Goal: Check status: Check status

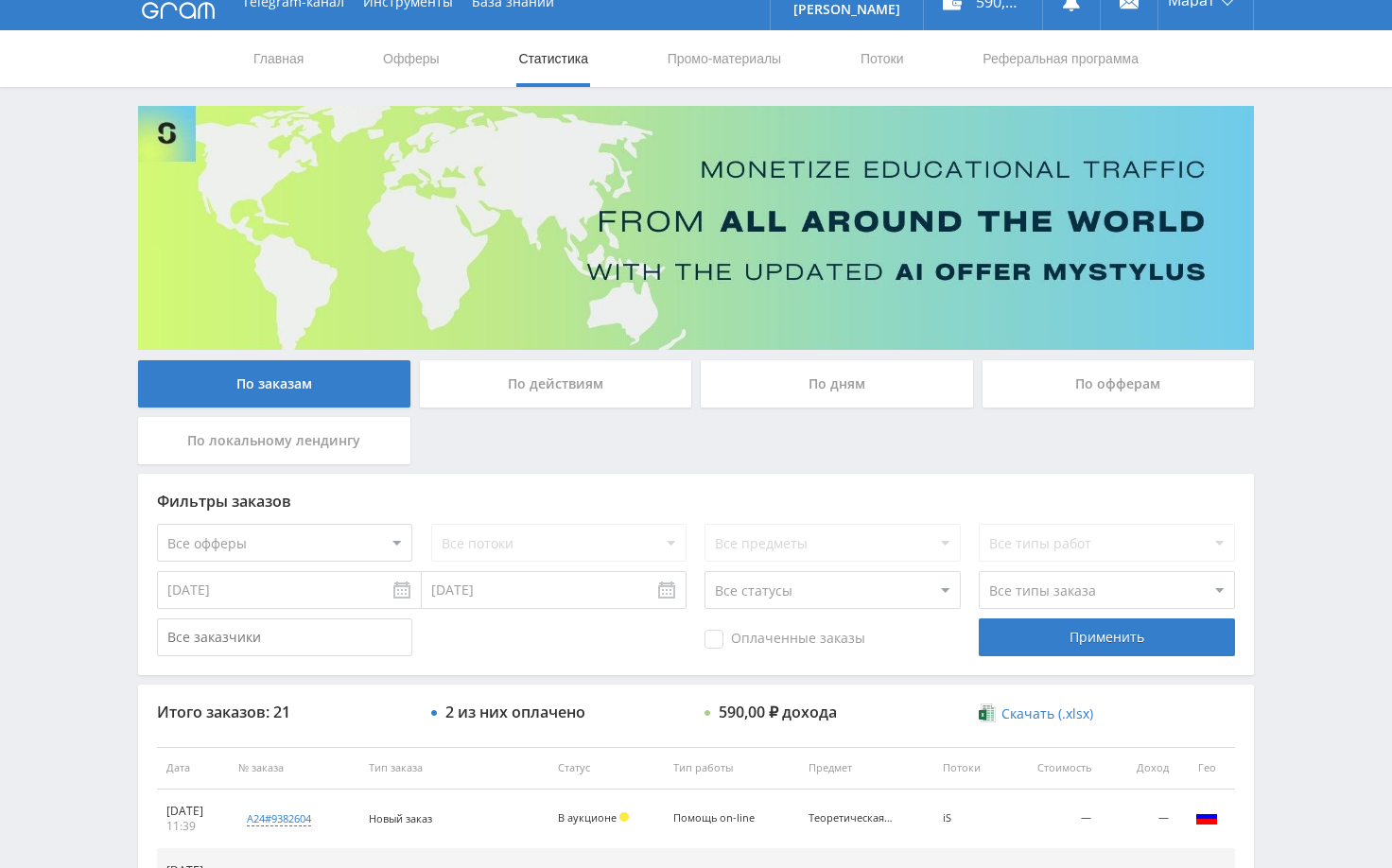
scroll to position [4, 0]
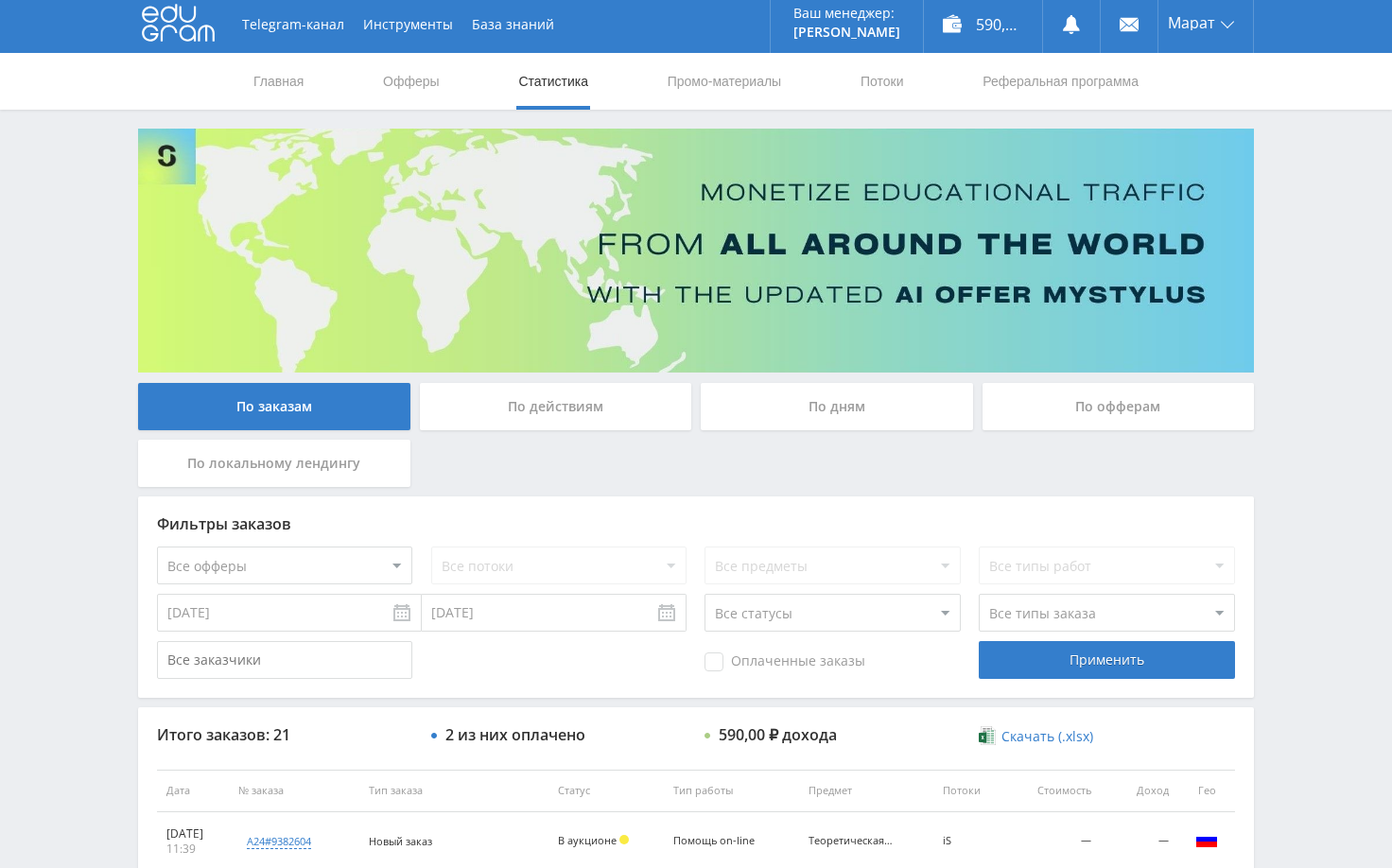
click at [1322, 196] on div "Telegram-канал Инструменты База знаний Ваш менеджер: [PERSON_NAME] Online @edug…" at bounding box center [696, 789] width 1392 height 1588
click at [1300, 249] on div "Telegram-канал Инструменты База знаний Ваш менеджер: Alex Alex Online @edugram_…" at bounding box center [696, 789] width 1392 height 1588
drag, startPoint x: 1309, startPoint y: 320, endPoint x: 1332, endPoint y: 391, distance: 74.6
click at [1310, 322] on div "Telegram-канал Инструменты База знаний Ваш менеджер: Alex Alex Online @edugram_…" at bounding box center [696, 789] width 1392 height 1588
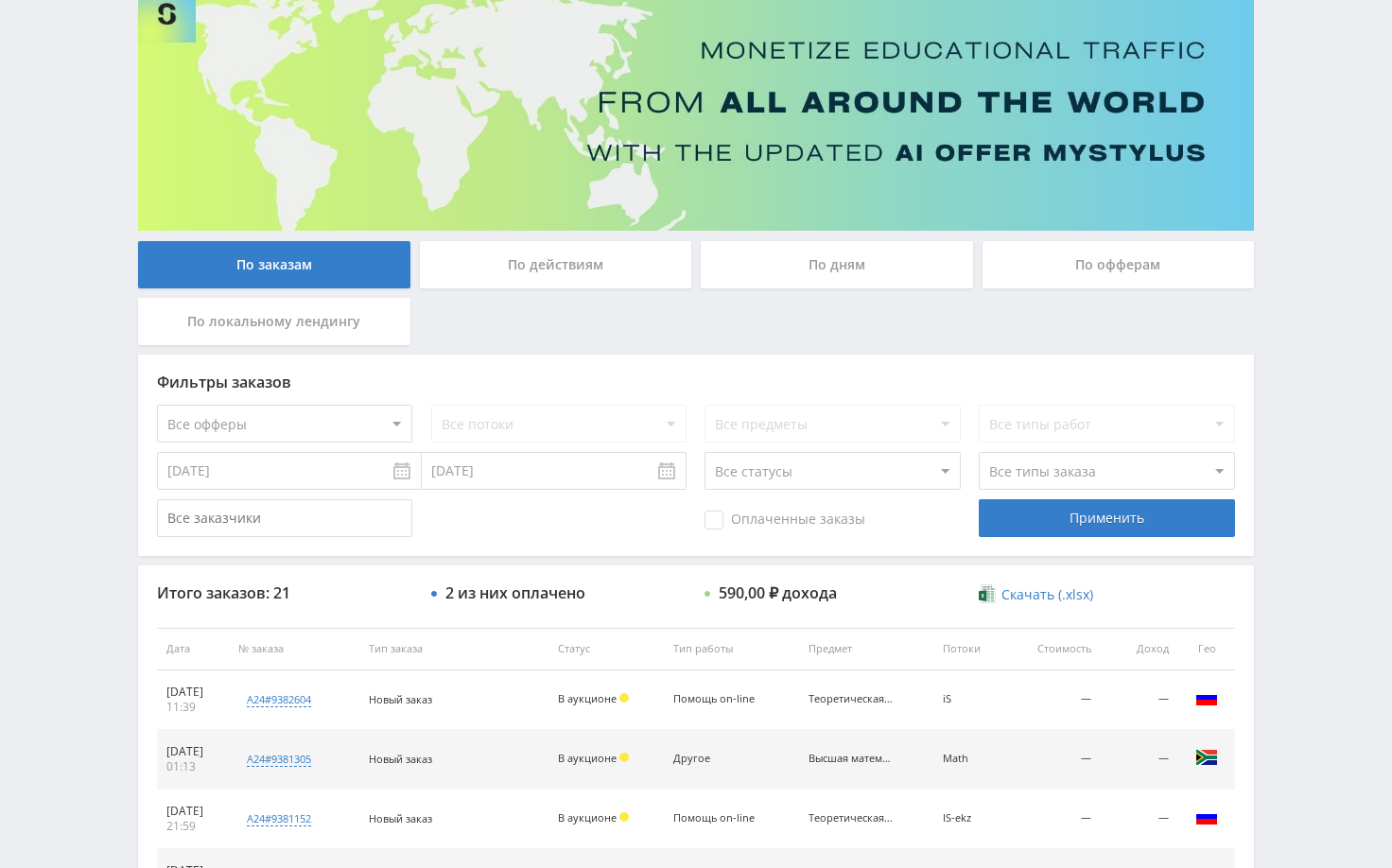
scroll to position [382, 0]
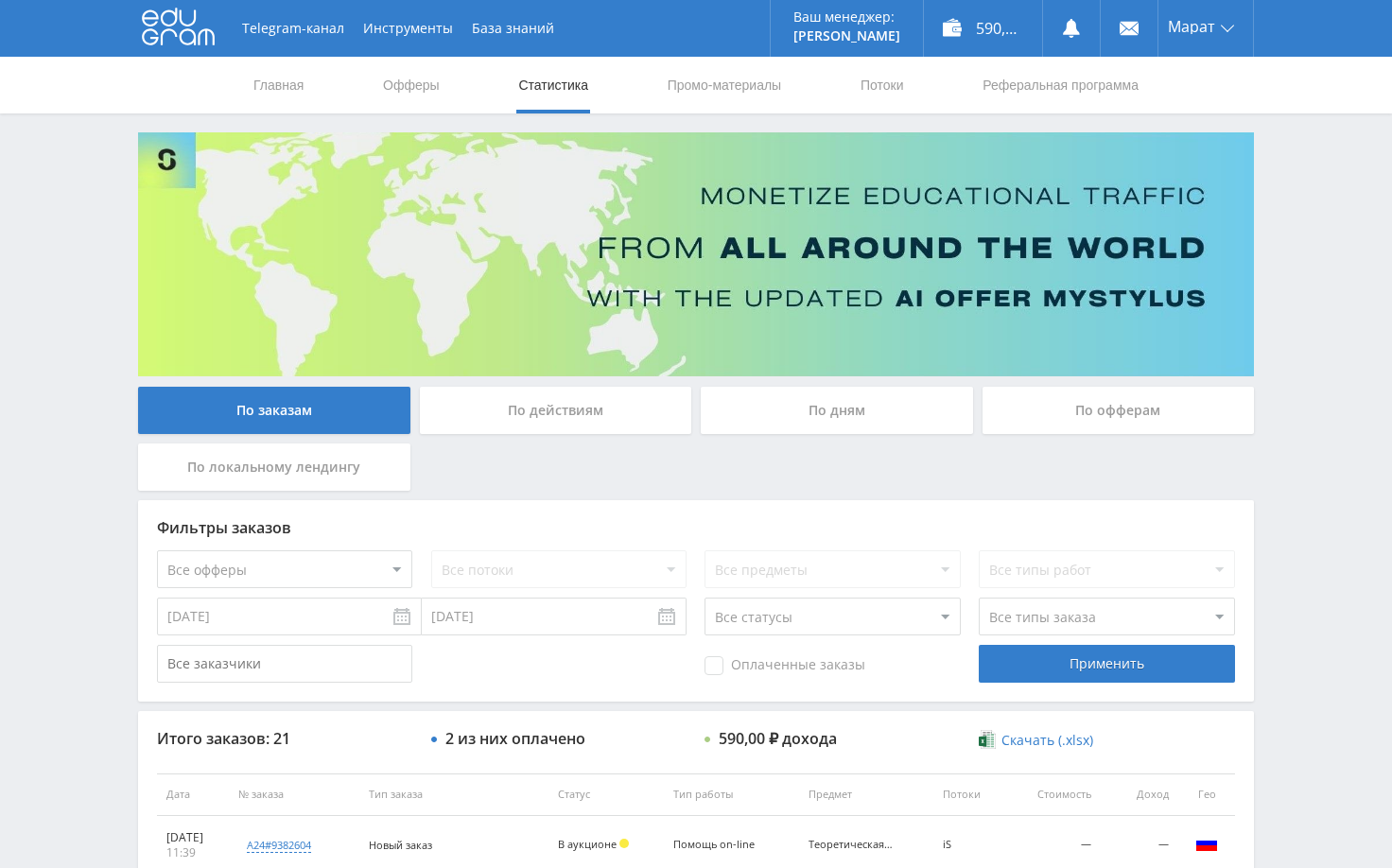
click at [1336, 230] on div "Telegram-канал Инструменты База знаний Ваш менеджер: Alex Alex Online @edugram_…" at bounding box center [696, 793] width 1392 height 1588
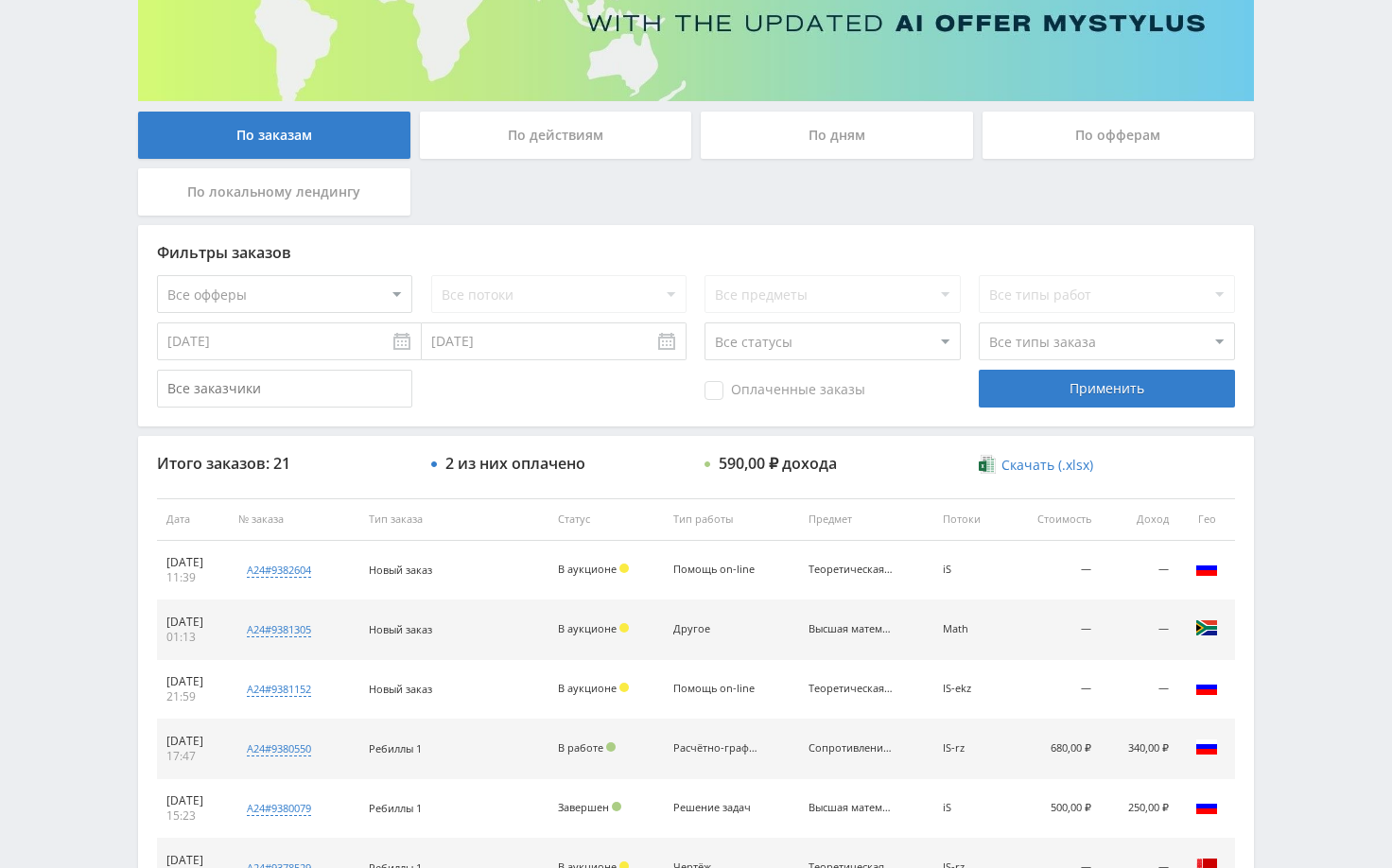
scroll to position [284, 0]
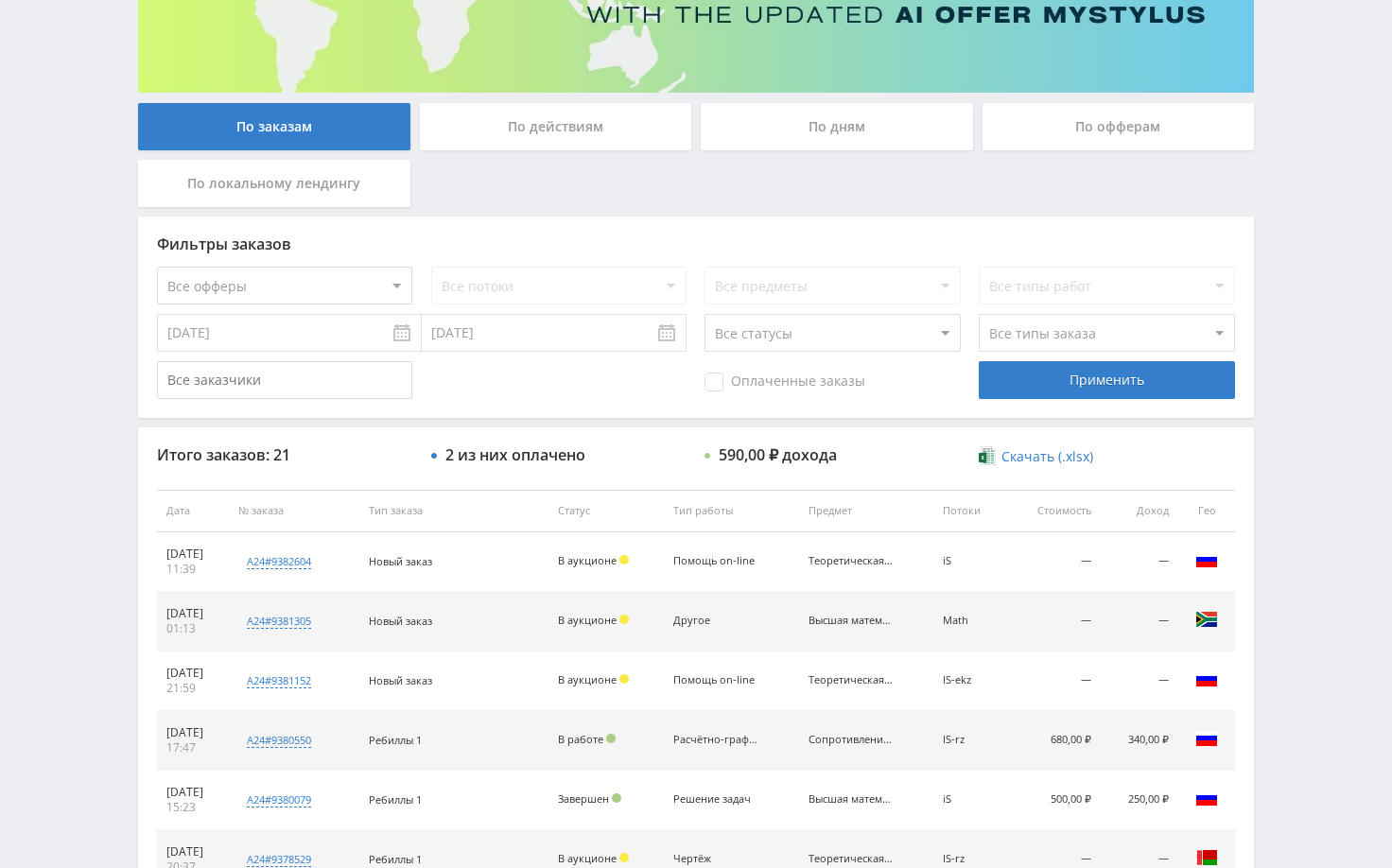
click at [1305, 396] on div "Telegram-канал Инструменты База знаний Ваш менеджер: Alex Alex Online @edugram_…" at bounding box center [696, 509] width 1392 height 1588
click at [1306, 361] on div "Telegram-канал Инструменты База знаний Ваш менеджер: Alex Alex Online @edugram_…" at bounding box center [696, 509] width 1392 height 1588
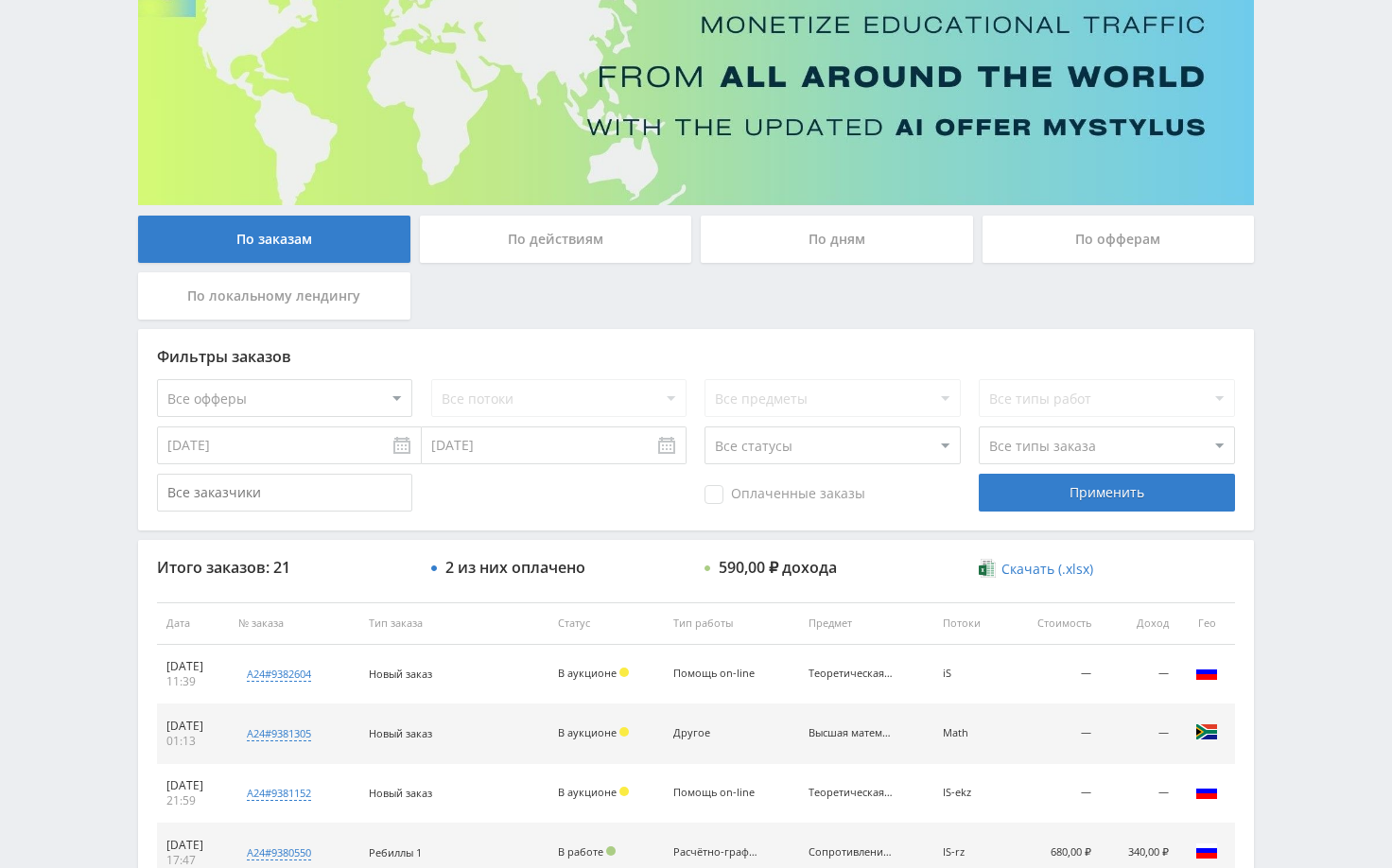
scroll to position [152, 0]
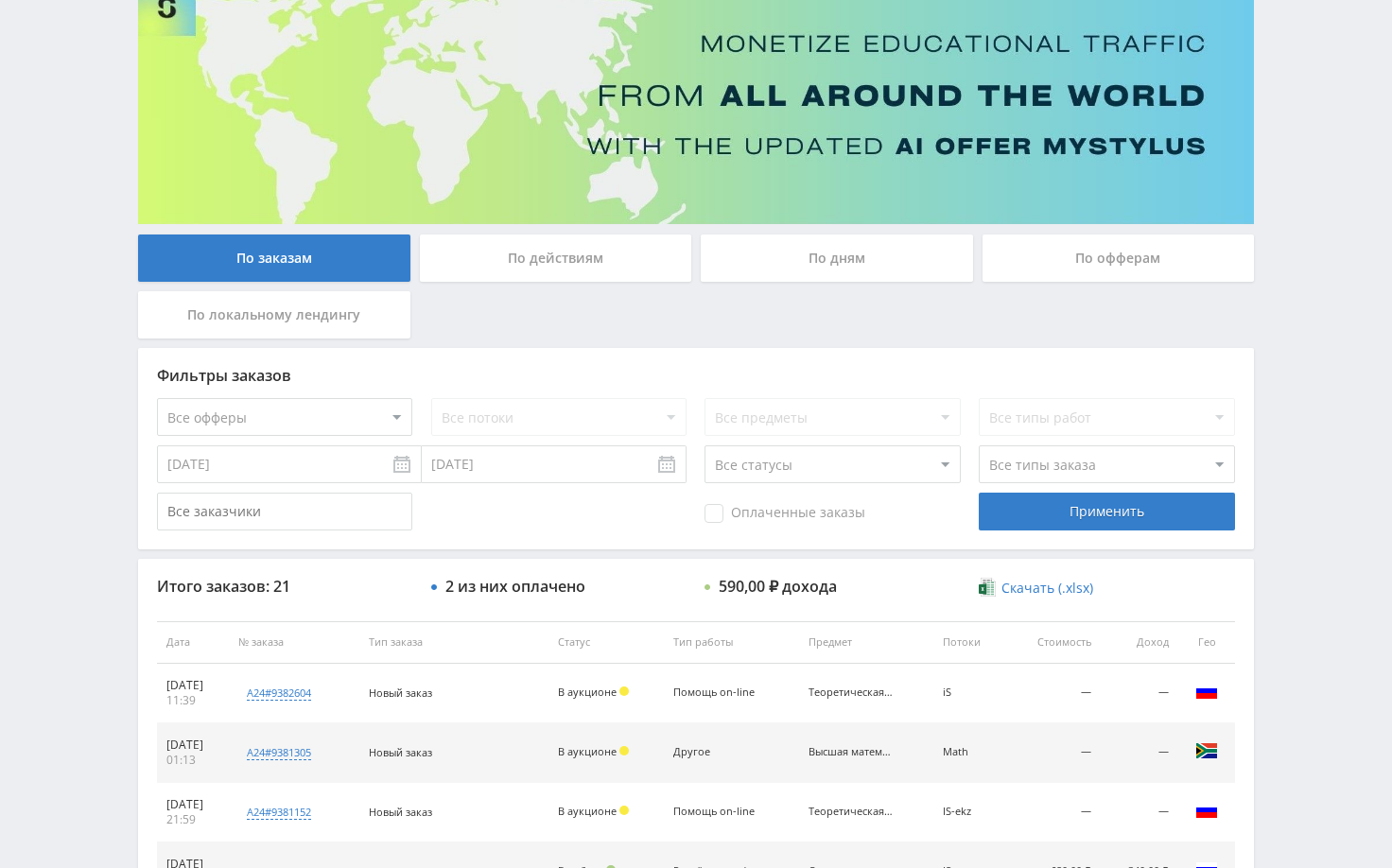
drag, startPoint x: 1303, startPoint y: 247, endPoint x: 1296, endPoint y: 221, distance: 26.9
click at [1301, 247] on div "Telegram-канал Инструменты База знаний Ваш менеджер: [PERSON_NAME] Online @edug…" at bounding box center [696, 641] width 1392 height 1588
click at [1294, 295] on div "Telegram-канал Инструменты База знаний Ваш менеджер: [PERSON_NAME] Online @edug…" at bounding box center [696, 641] width 1392 height 1588
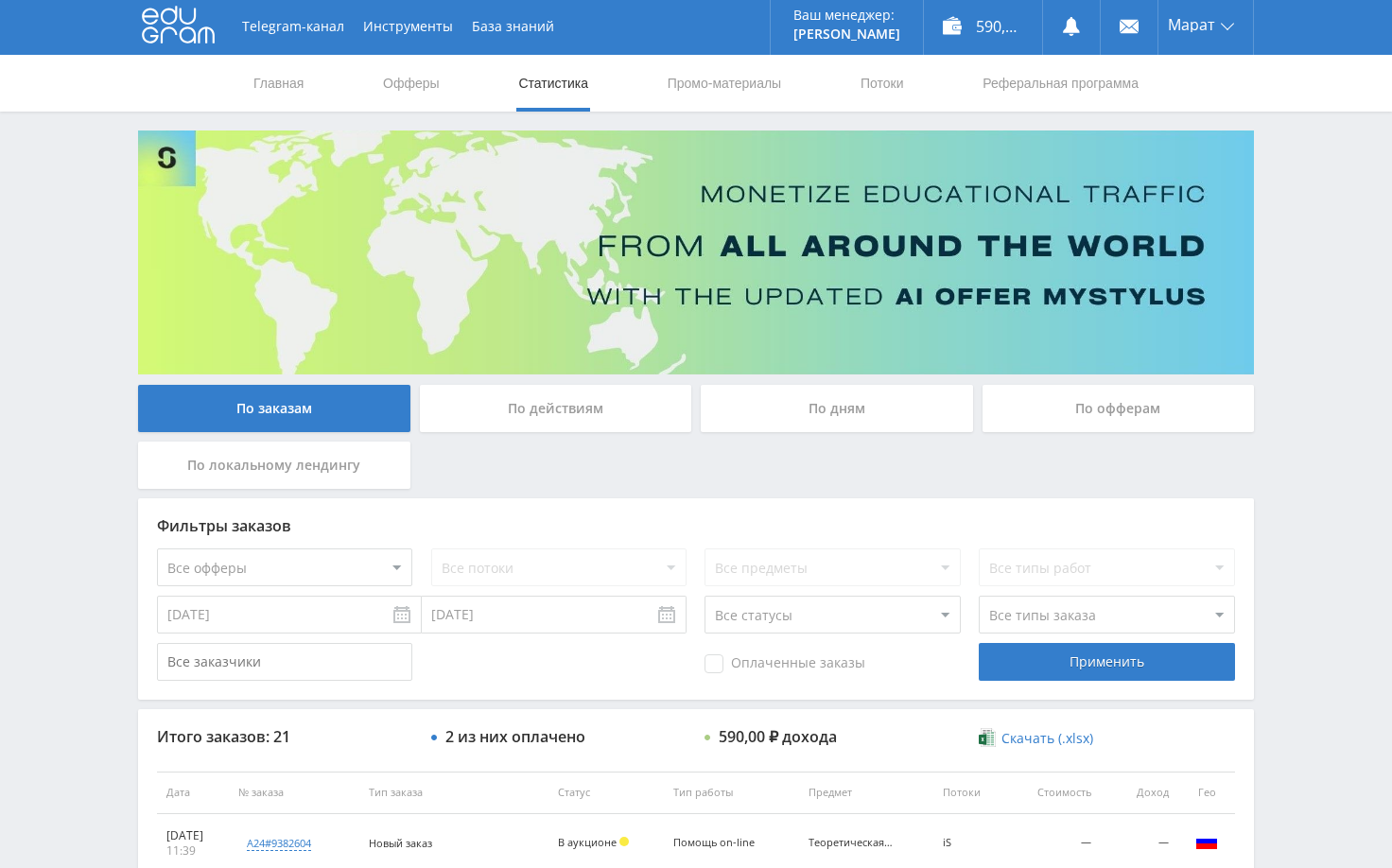
scroll to position [0, 0]
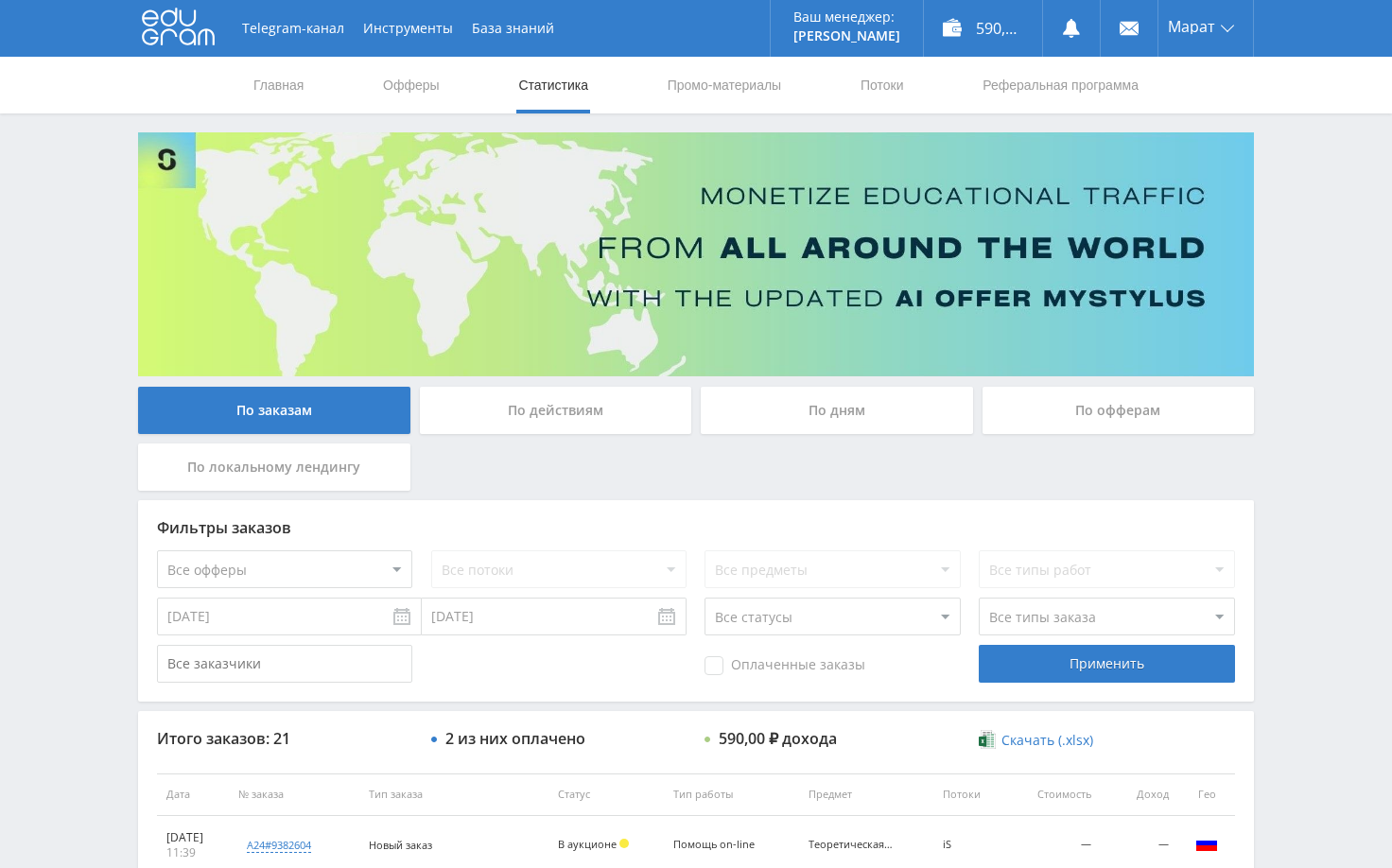
click at [1294, 237] on div "Telegram-канал Инструменты База знаний Ваш менеджер: [PERSON_NAME] Online @edug…" at bounding box center [696, 793] width 1392 height 1588
click at [1293, 469] on div "Telegram-канал Инструменты База знаний Ваш менеджер: [PERSON_NAME] Online @edug…" at bounding box center [696, 793] width 1392 height 1588
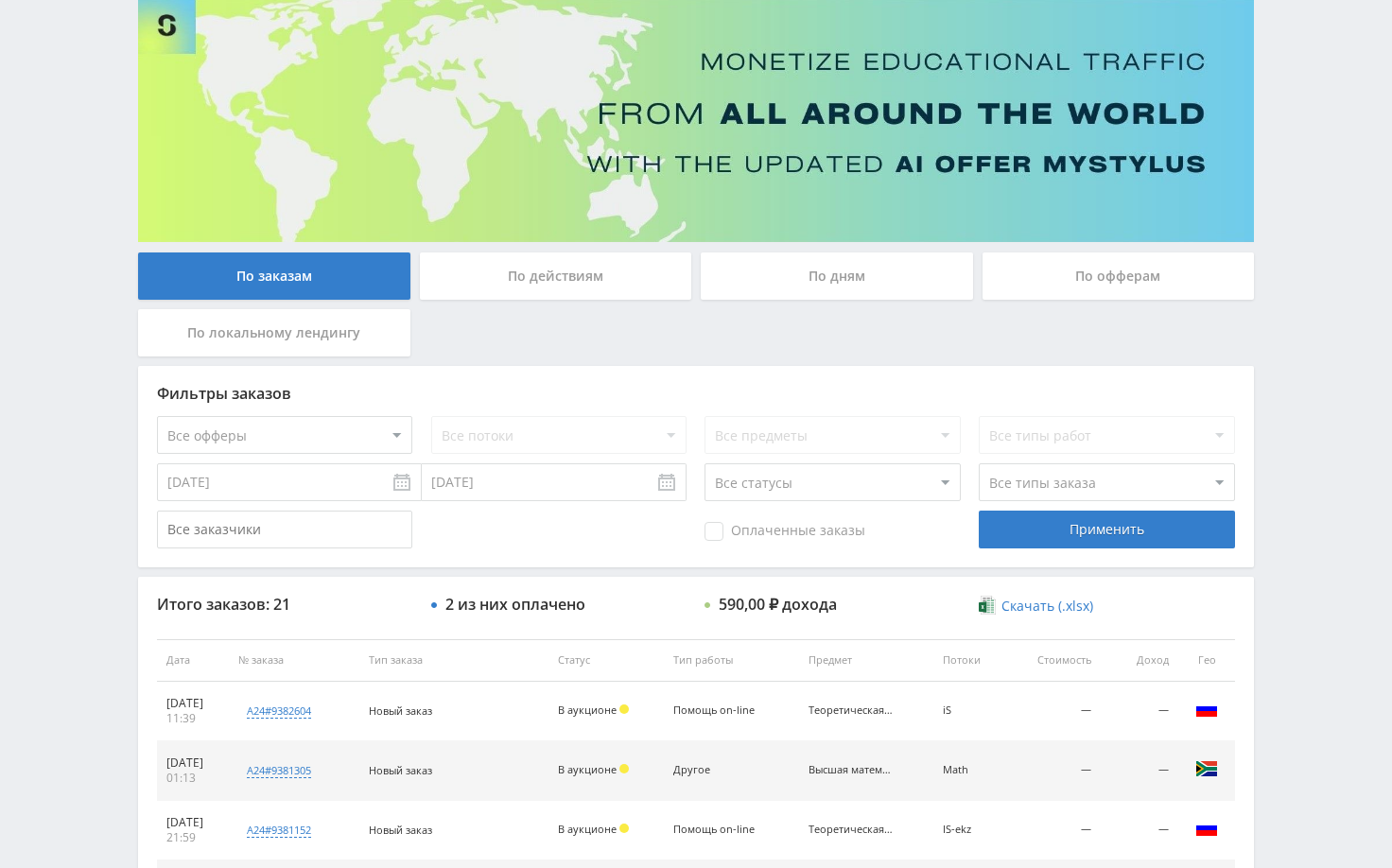
scroll to position [472, 0]
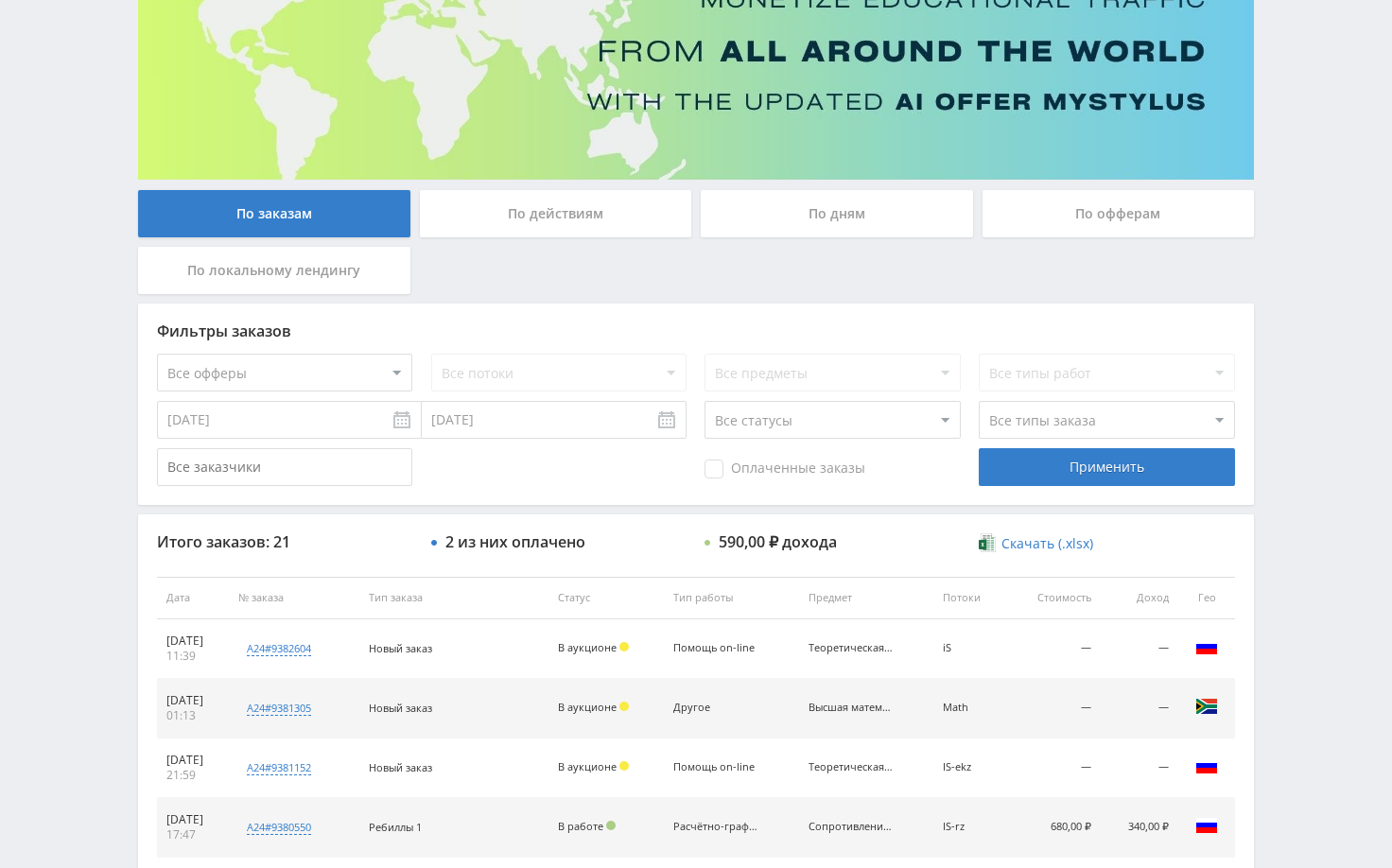
scroll to position [193, 0]
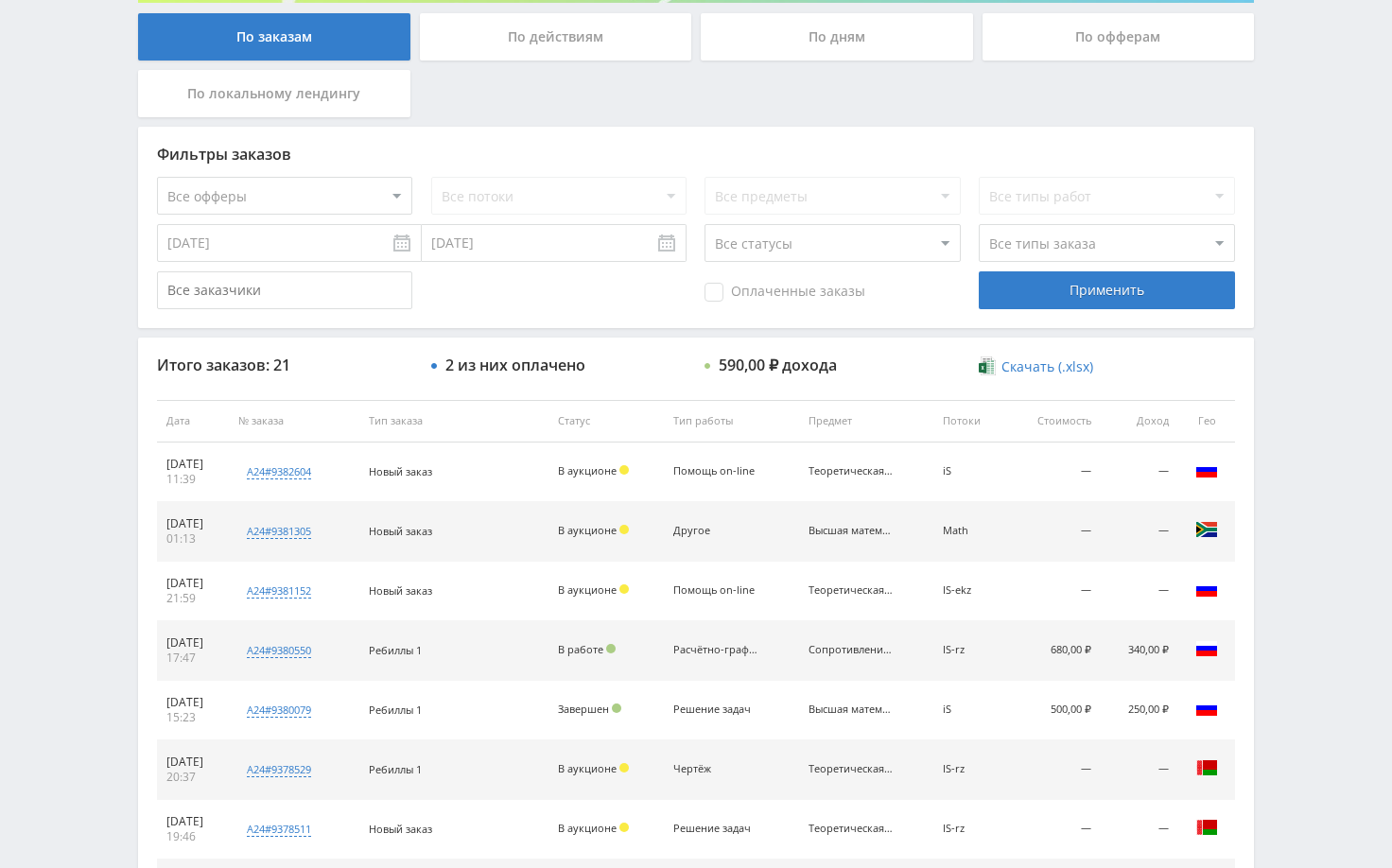
scroll to position [378, 0]
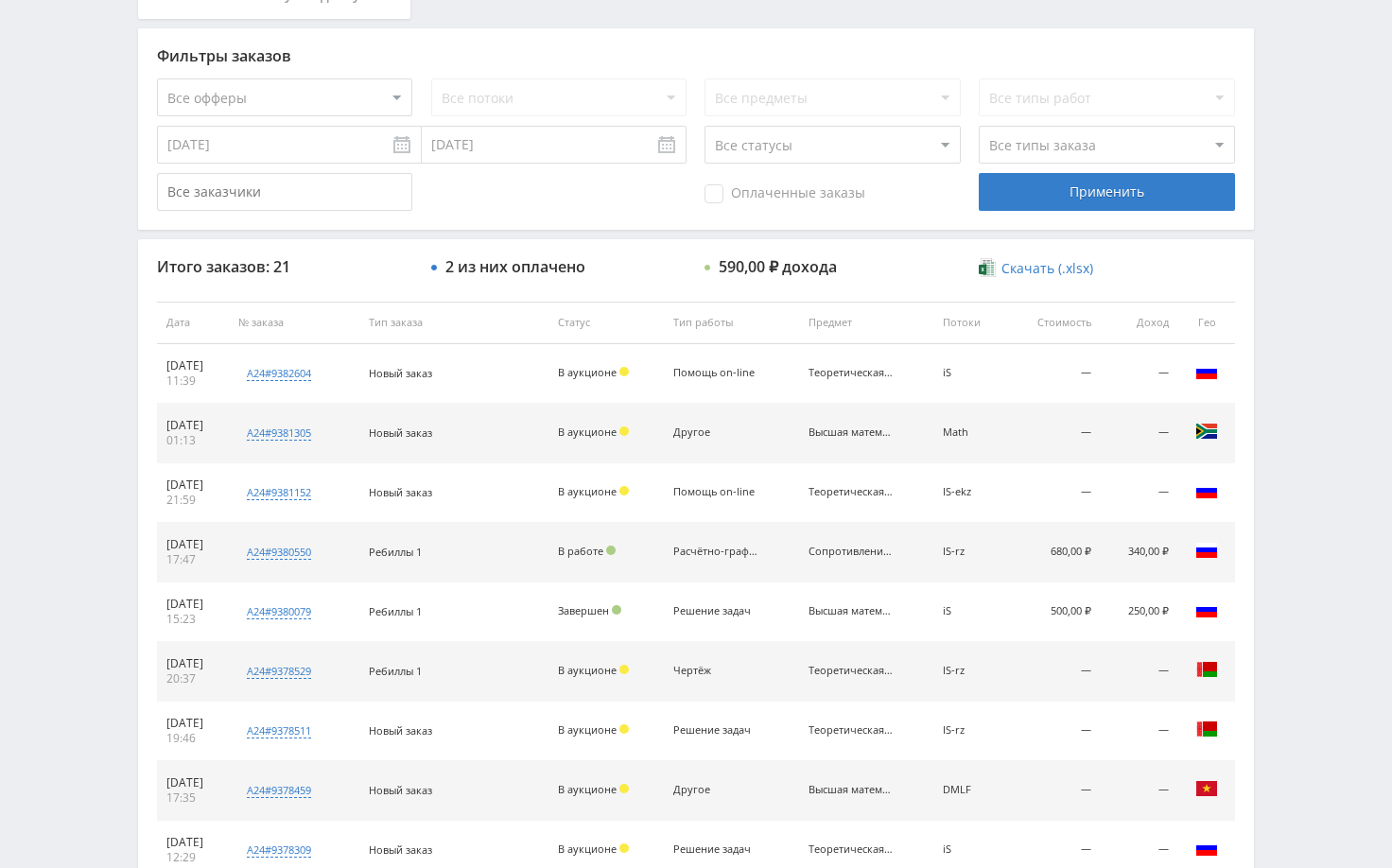
scroll to position [472, 0]
